Goal: Task Accomplishment & Management: Manage account settings

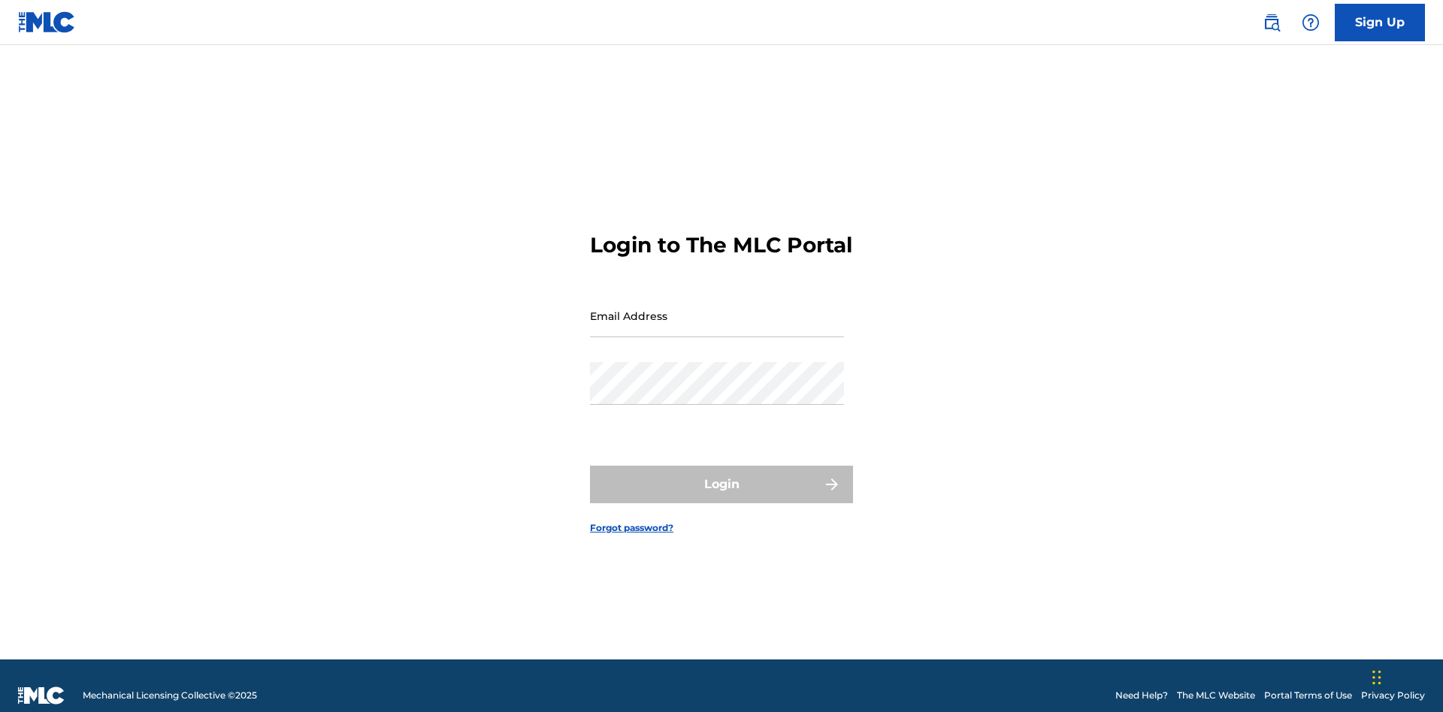
scroll to position [20, 0]
click at [717, 309] on input "Email Address" at bounding box center [717, 316] width 254 height 43
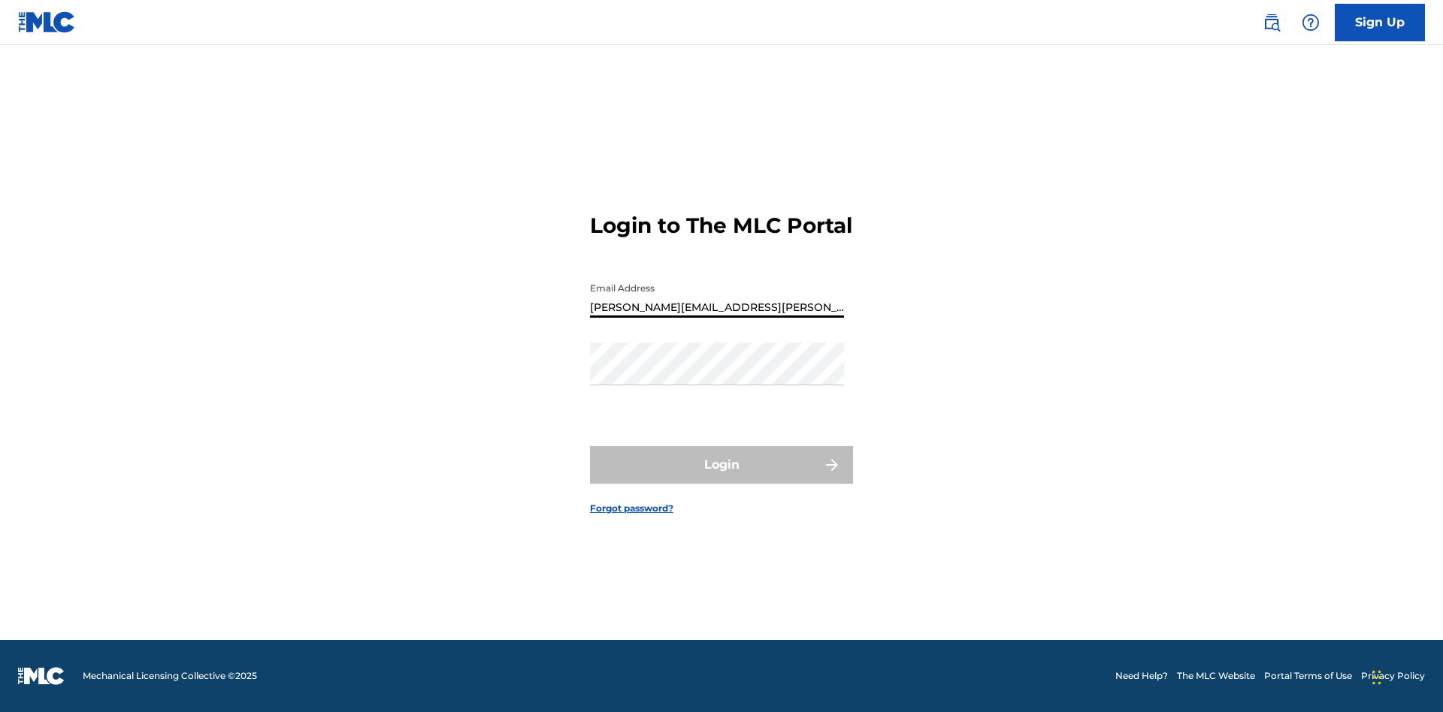
type input "[PERSON_NAME][EMAIL_ADDRESS][PERSON_NAME][DOMAIN_NAME]"
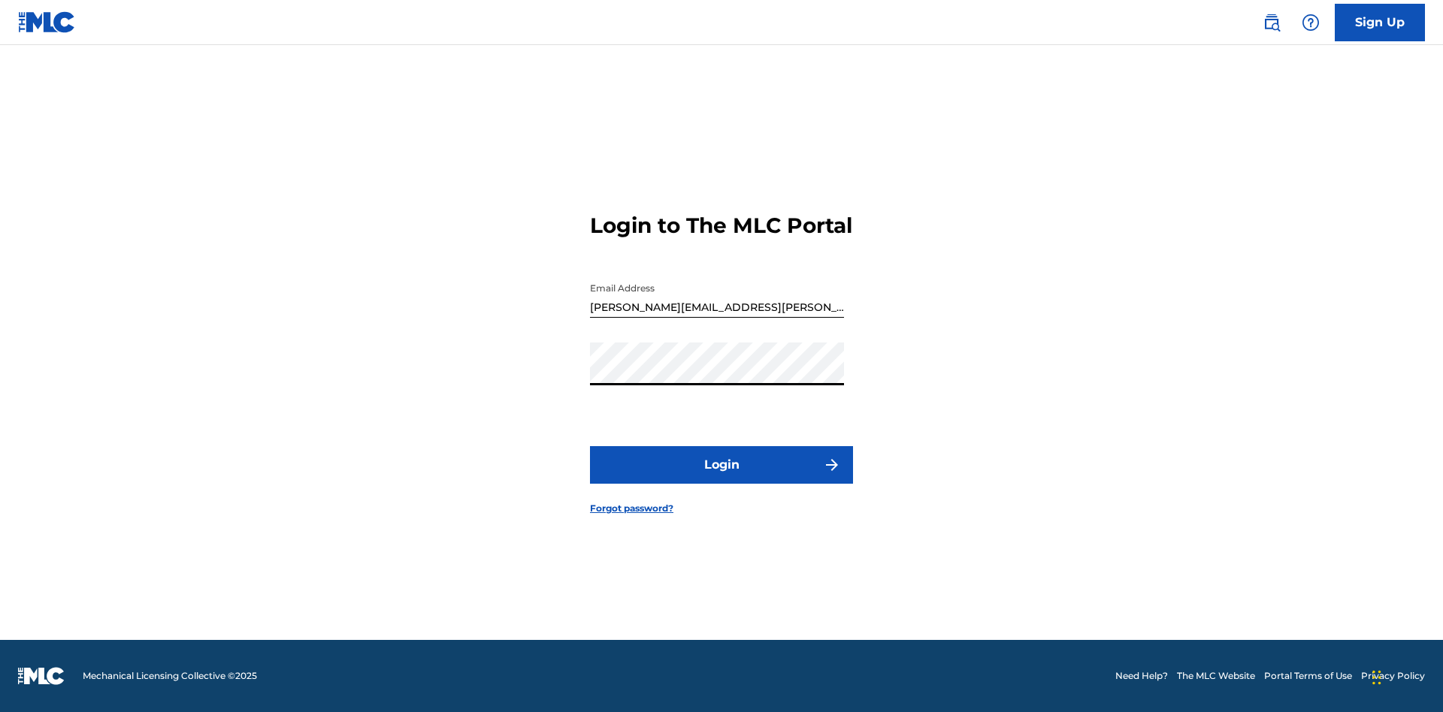
click at [721, 478] on button "Login" at bounding box center [721, 465] width 263 height 38
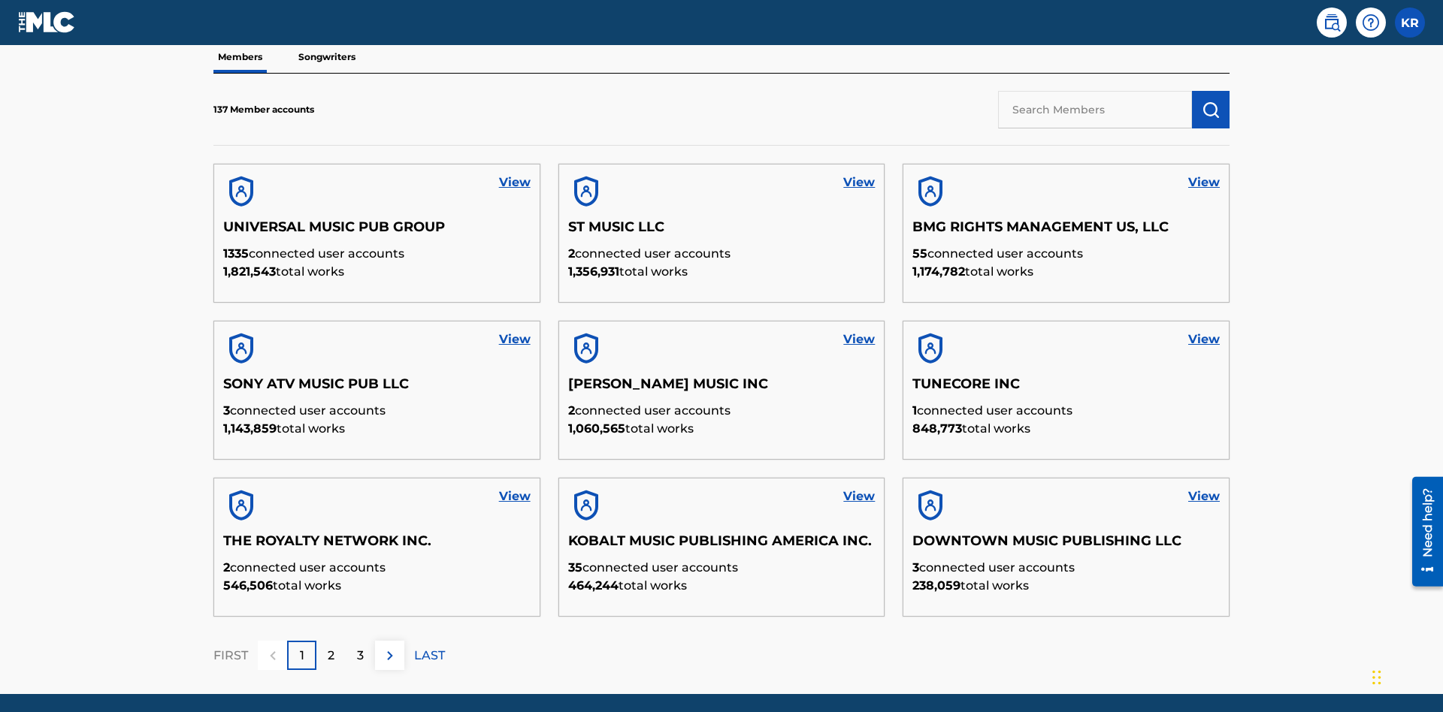
click at [1095, 109] on input "text" at bounding box center [1095, 110] width 194 height 38
type input "King [PERSON_NAME]"
click at [1211, 101] on img "submit" at bounding box center [1210, 110] width 18 height 18
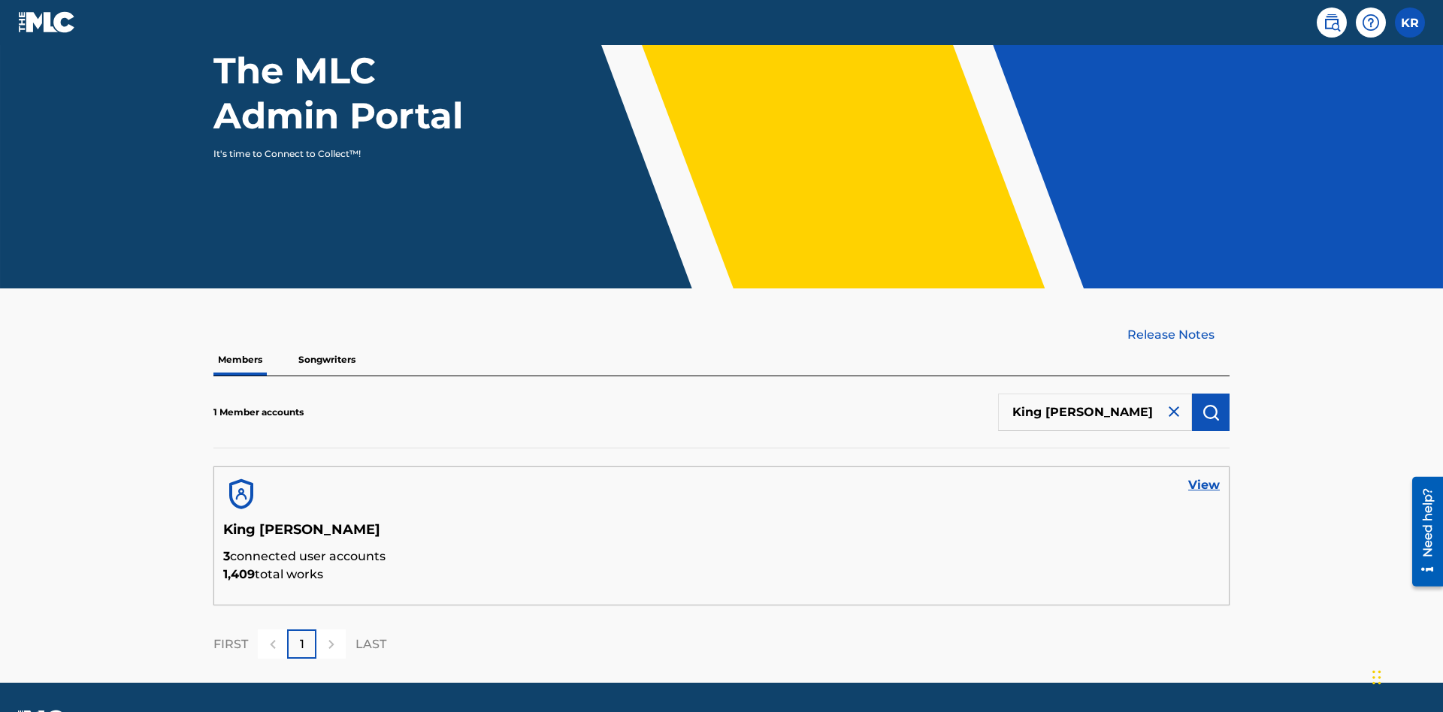
click at [1204, 476] on link "View" at bounding box center [1204, 485] width 32 height 18
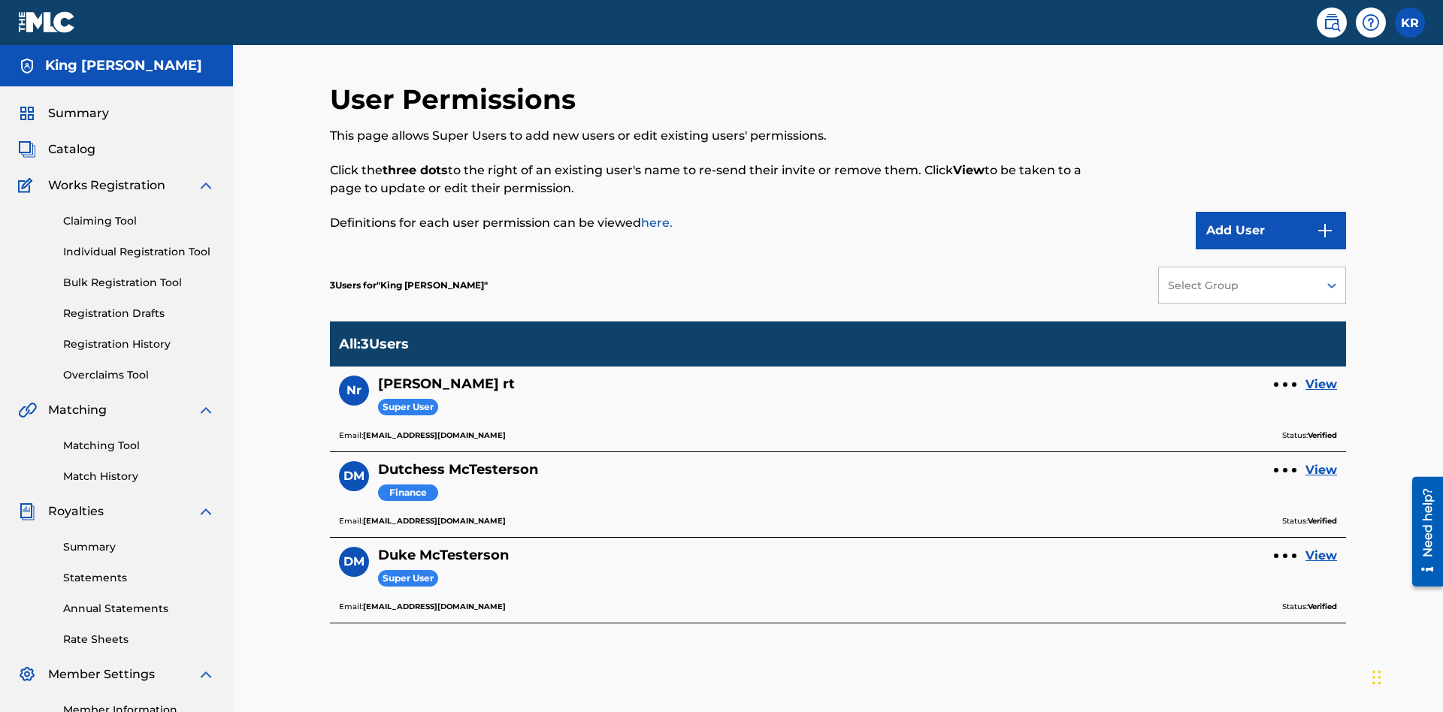
scroll to position [189, 0]
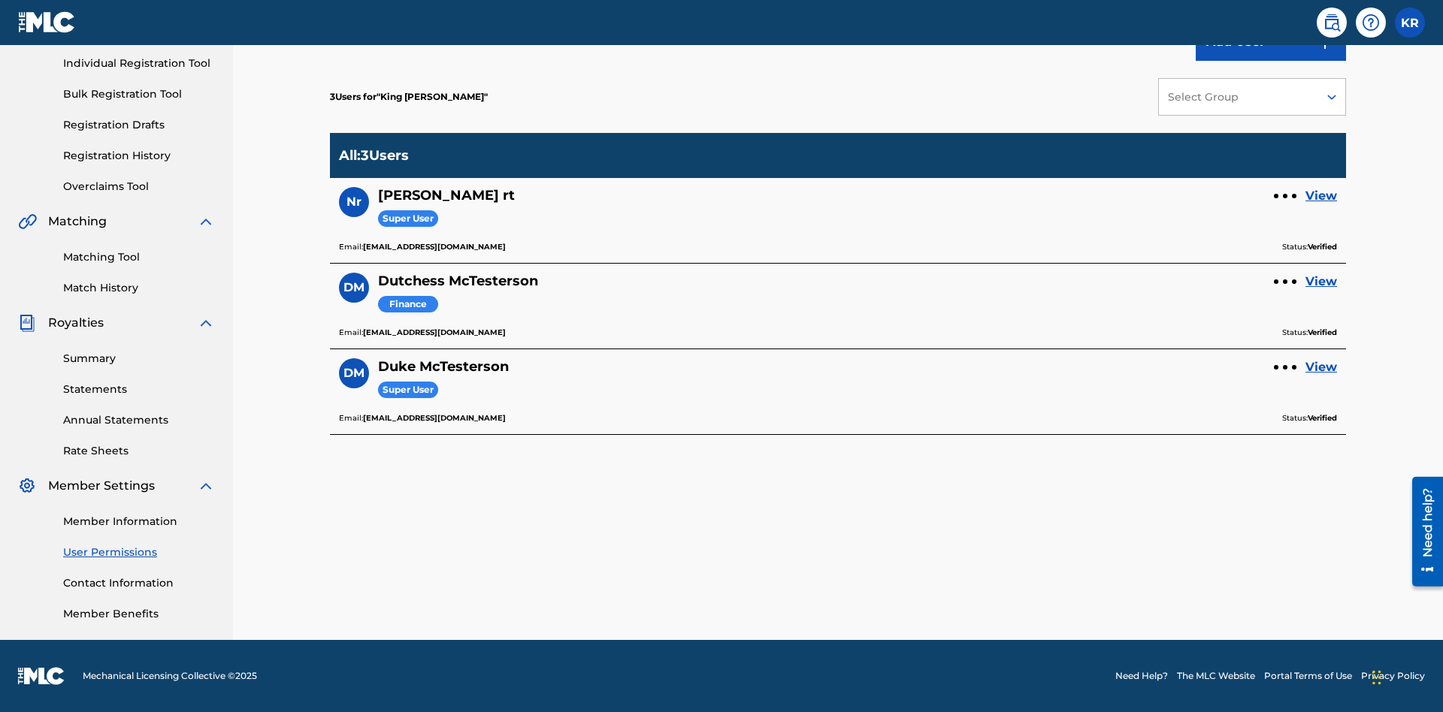
click at [1285, 196] on div at bounding box center [1285, 196] width 5 height 5
click at [1285, 166] on p "Remove User" at bounding box center [1285, 166] width 128 height 36
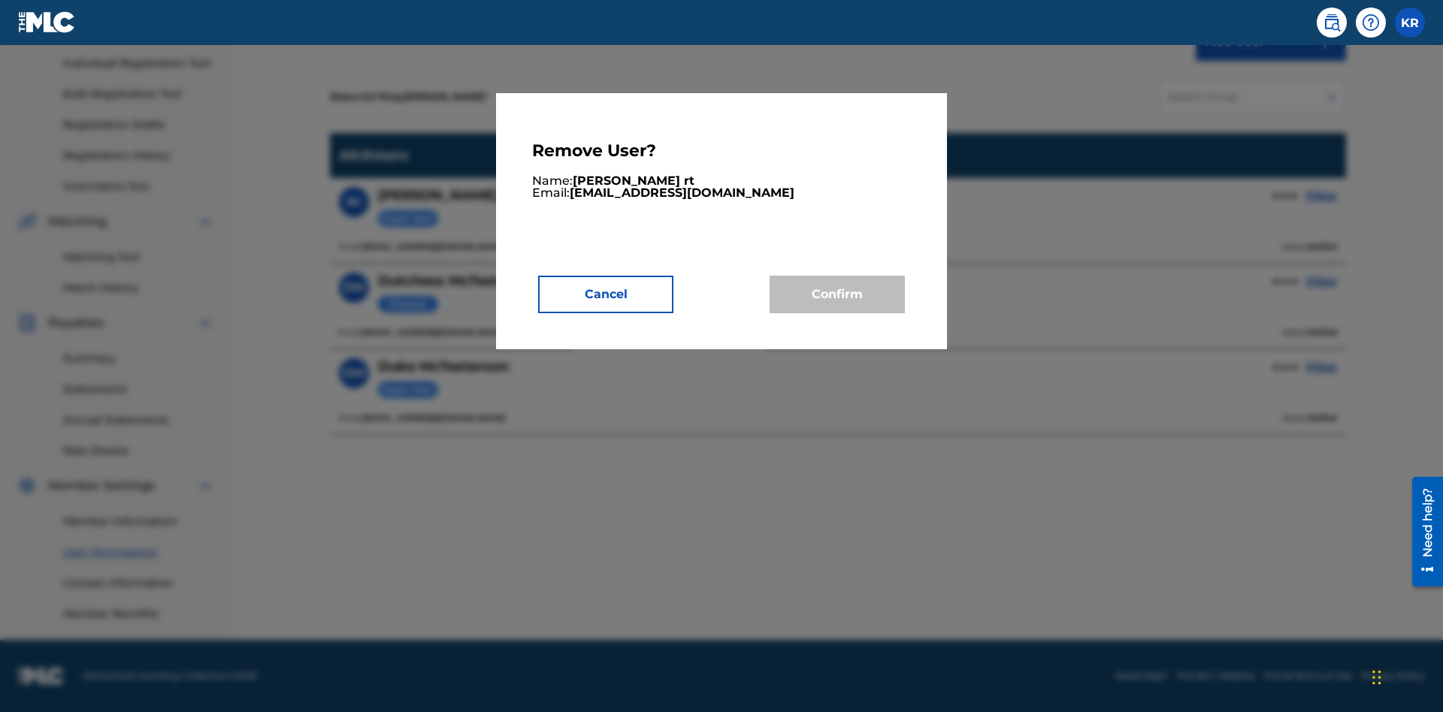
click at [606, 294] on button "Cancel" at bounding box center [605, 295] width 135 height 38
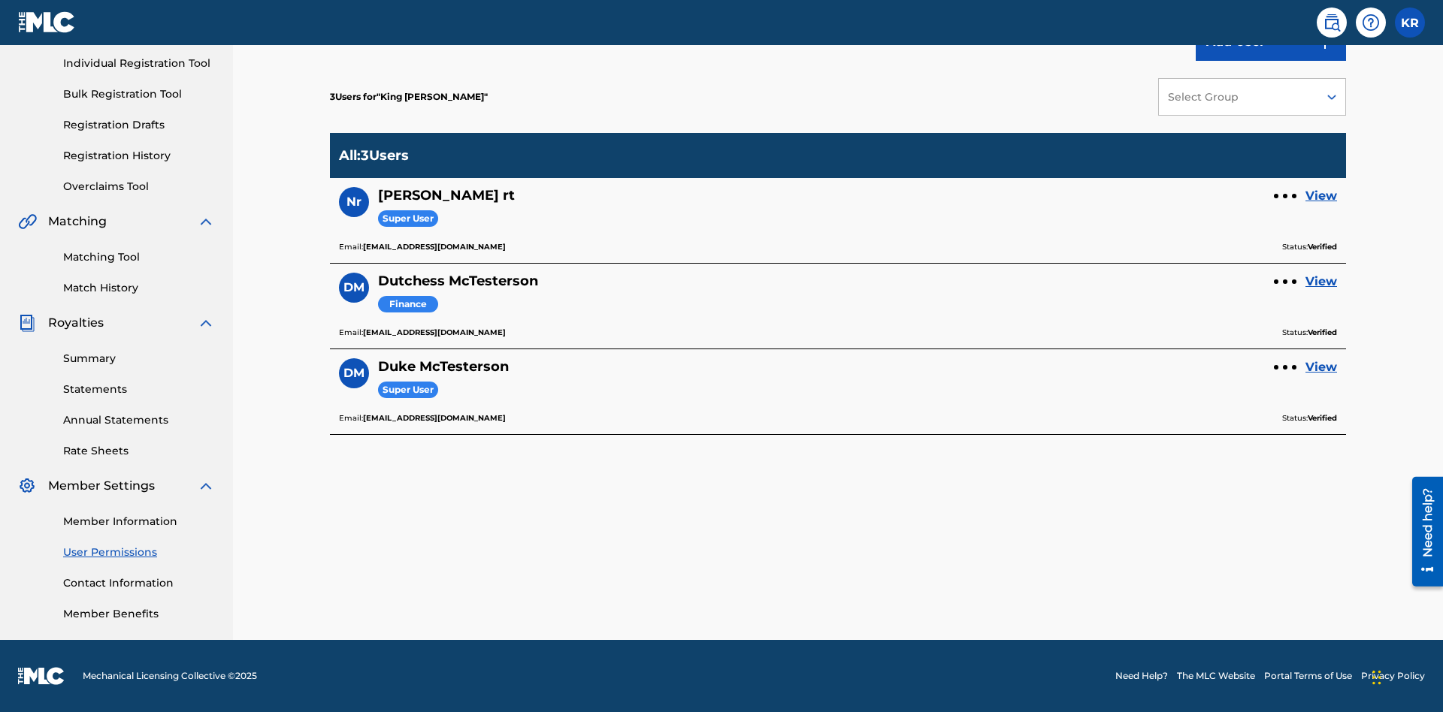
click at [1321, 196] on link "View" at bounding box center [1321, 196] width 32 height 18
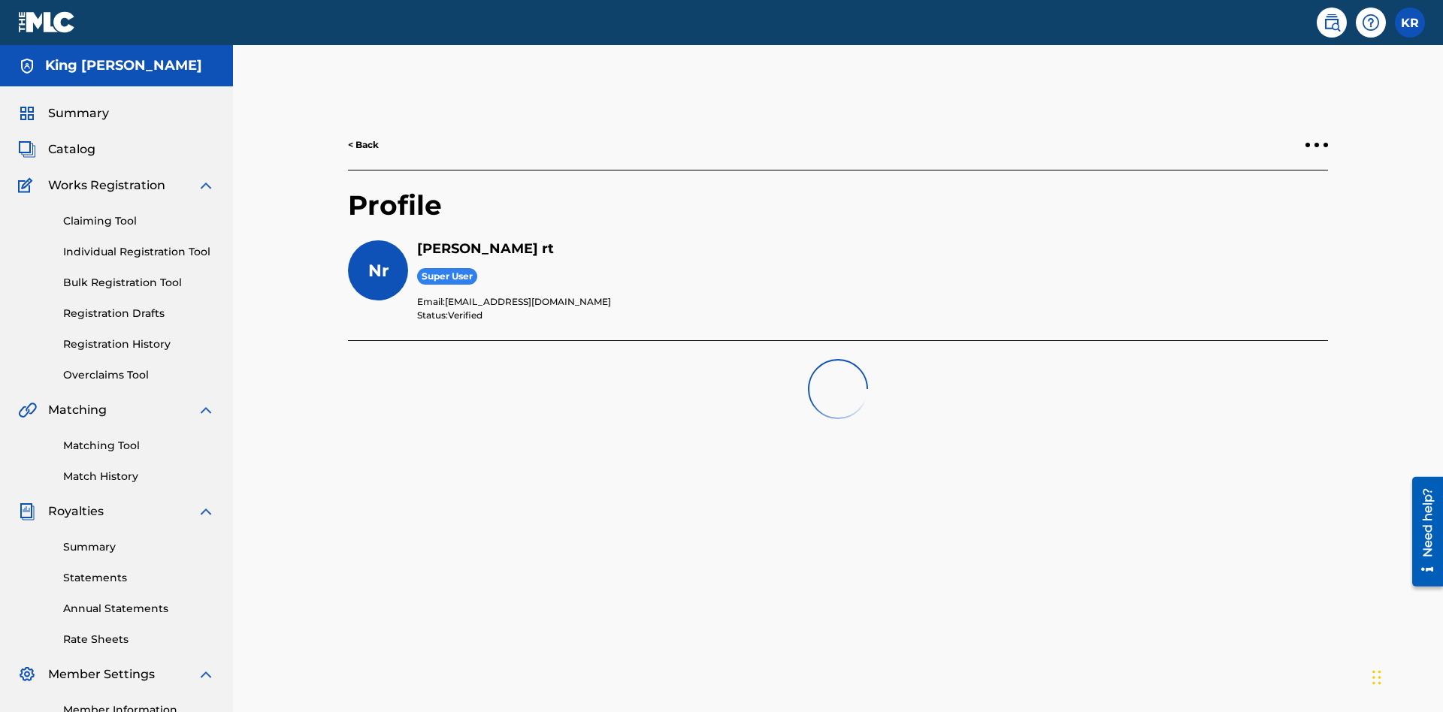
click at [1316, 143] on div at bounding box center [1316, 145] width 5 height 5
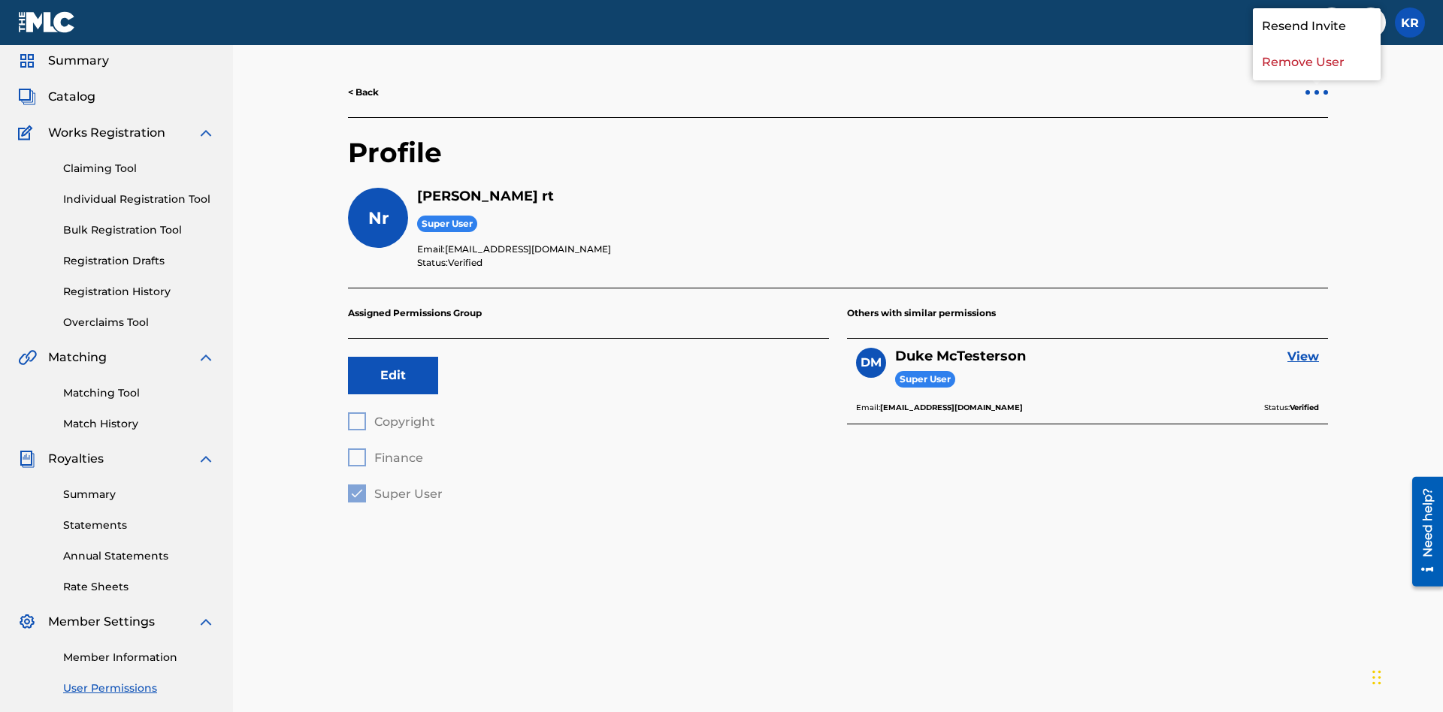
click at [1316, 80] on p "Remove User" at bounding box center [1317, 62] width 128 height 36
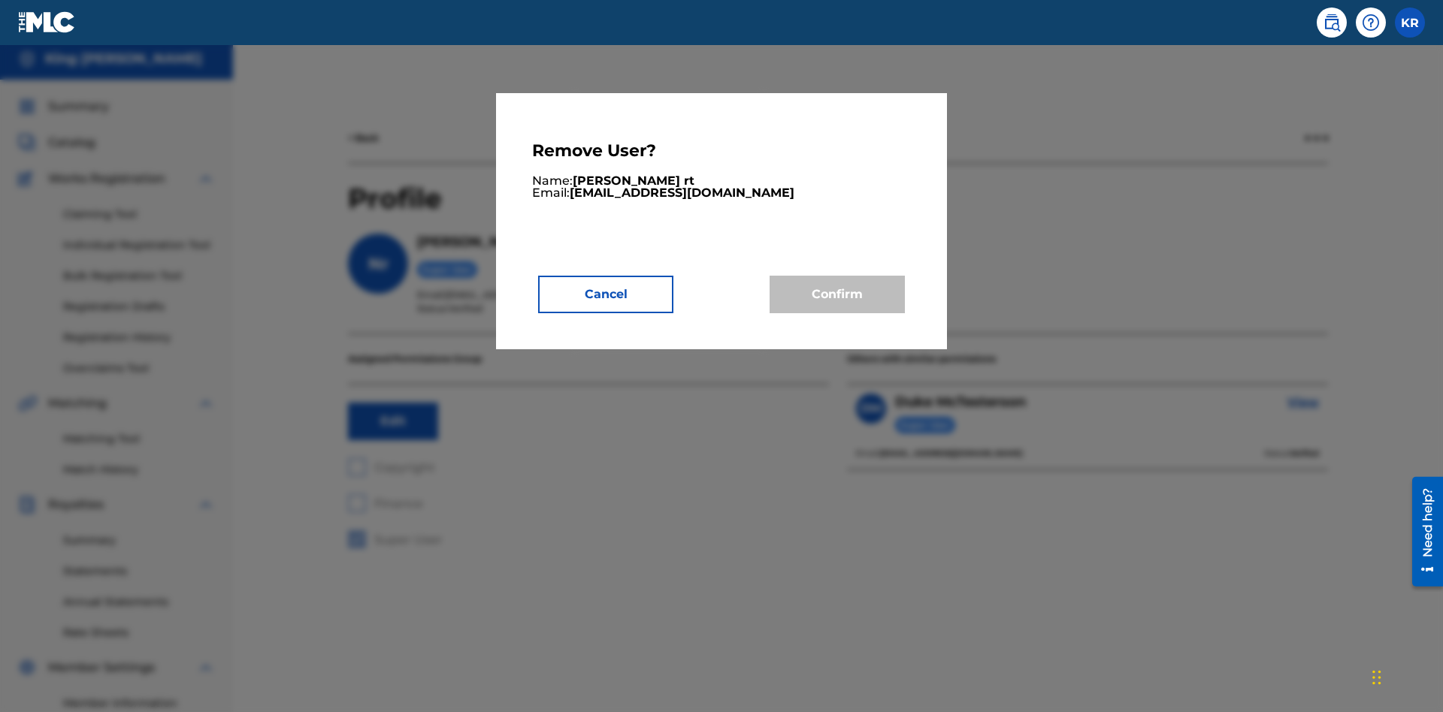
scroll to position [189, 0]
